Goal: Find specific page/section: Find specific page/section

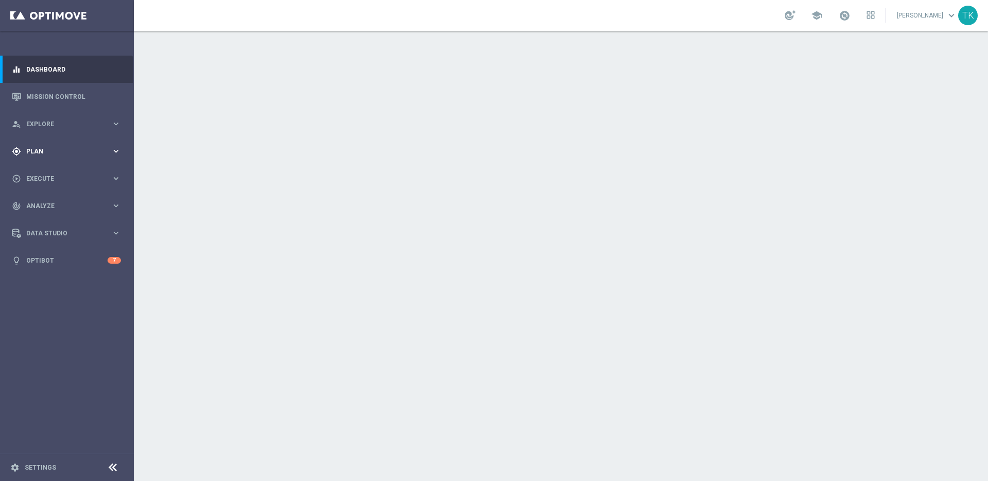
click at [117, 151] on icon "keyboard_arrow_right" at bounding box center [116, 151] width 10 height 10
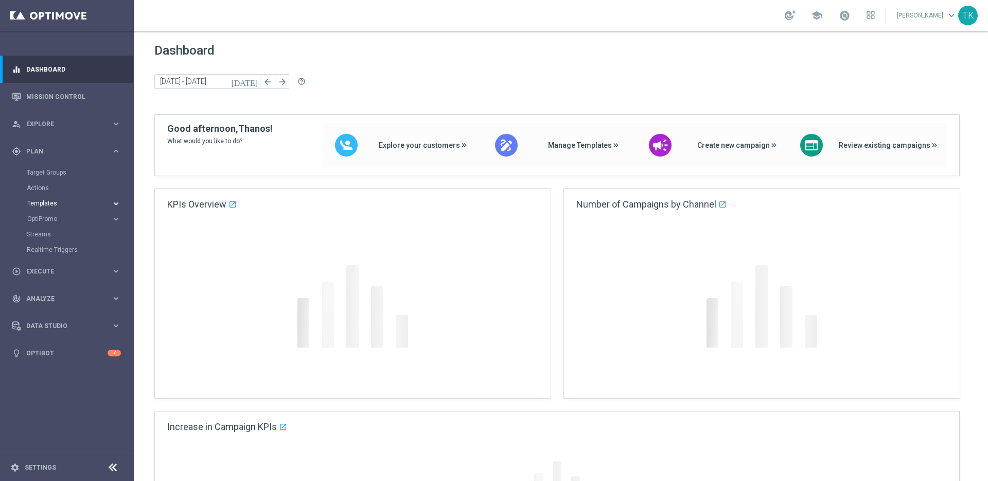
click at [115, 203] on icon "keyboard_arrow_right" at bounding box center [116, 204] width 10 height 10
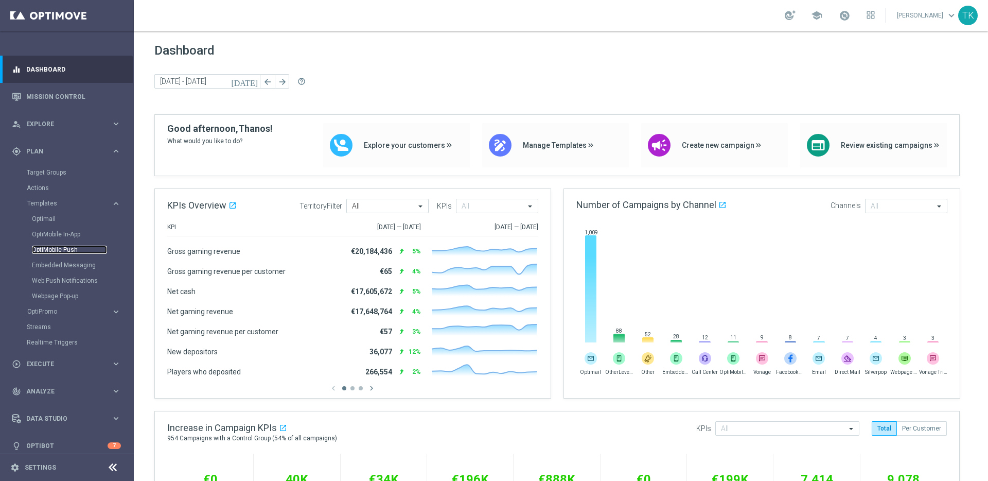
click at [45, 249] on link "OptiMobile Push" at bounding box center [69, 249] width 75 height 8
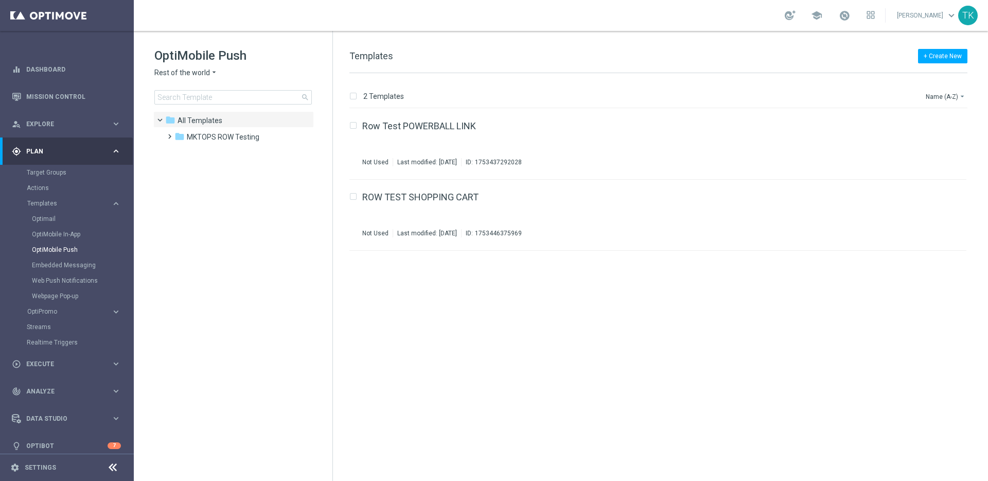
click at [200, 74] on span "Rest of the world" at bounding box center [182, 73] width 56 height 10
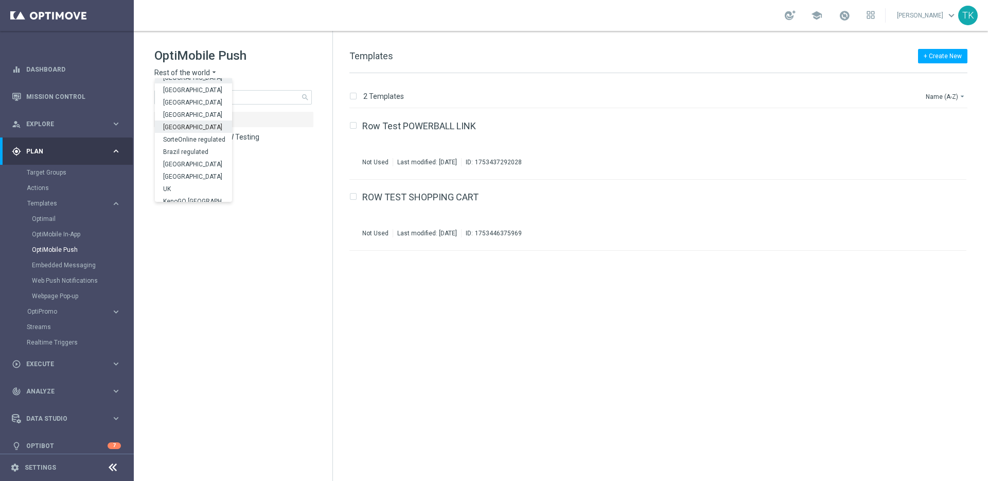
scroll to position [321, 0]
click at [207, 150] on div "Brazil regulated" at bounding box center [193, 146] width 77 height 12
